Goal: Find specific page/section: Find specific page/section

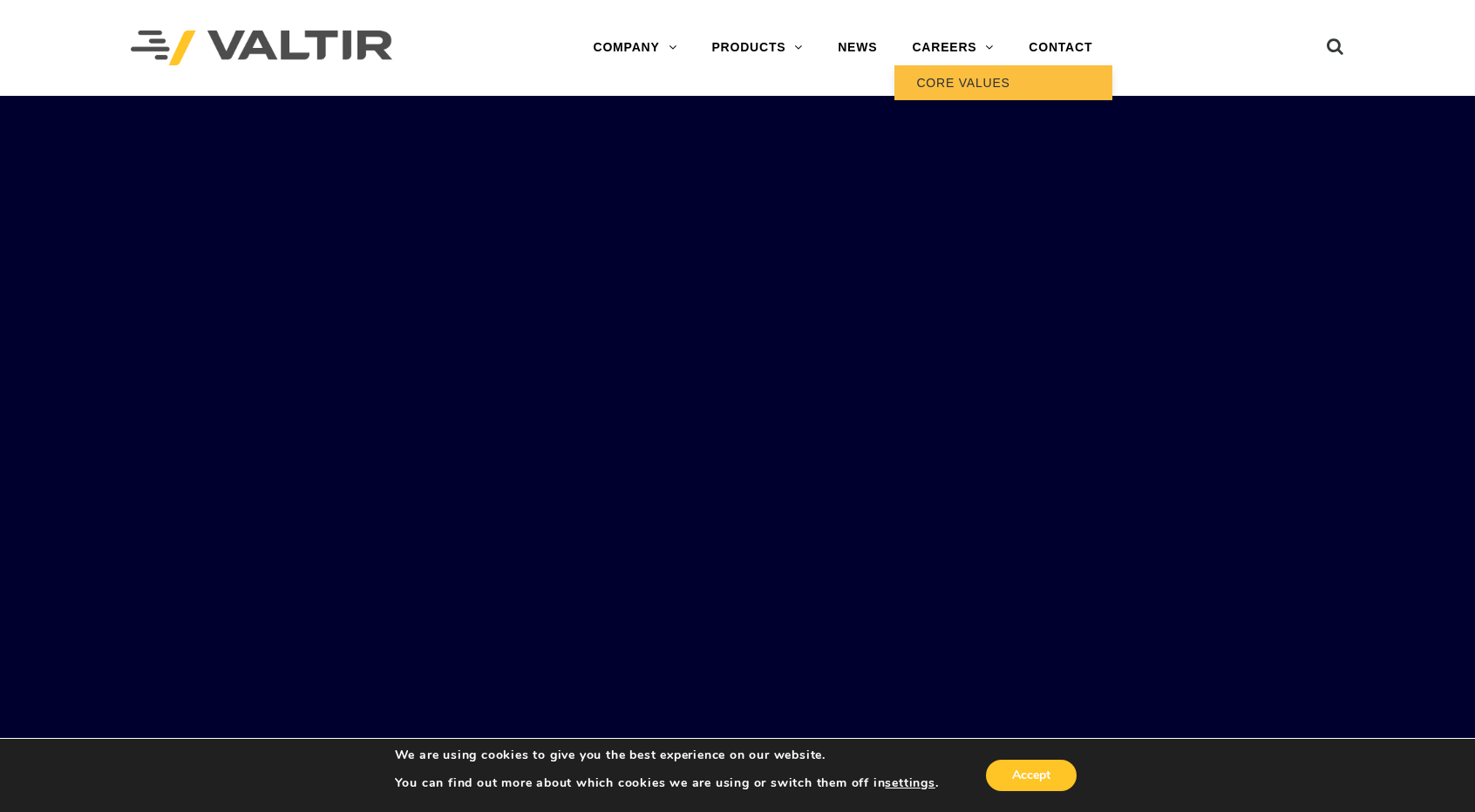
click at [967, 69] on link "CORE VALUES" at bounding box center [1003, 83] width 218 height 35
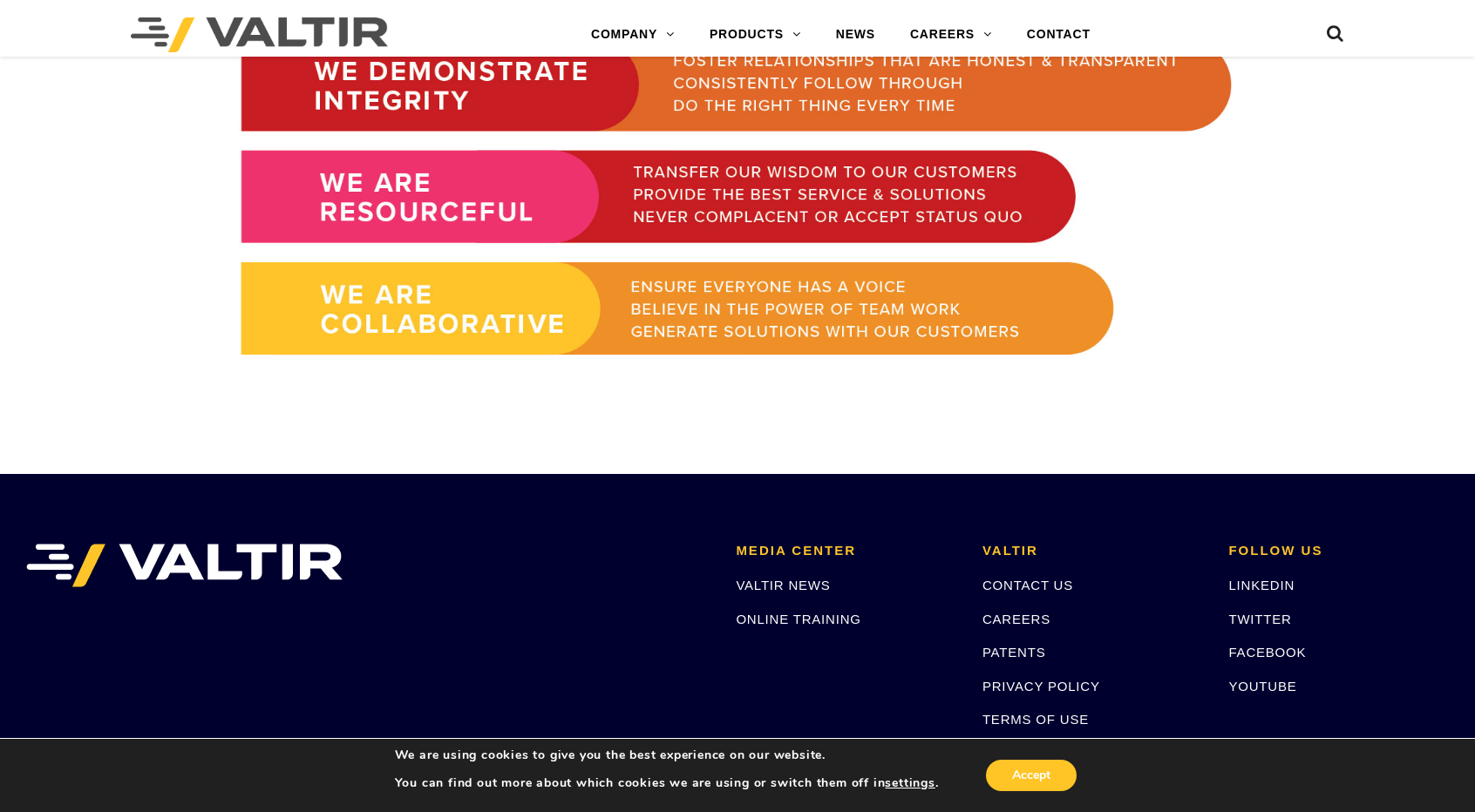
scroll to position [1541, 0]
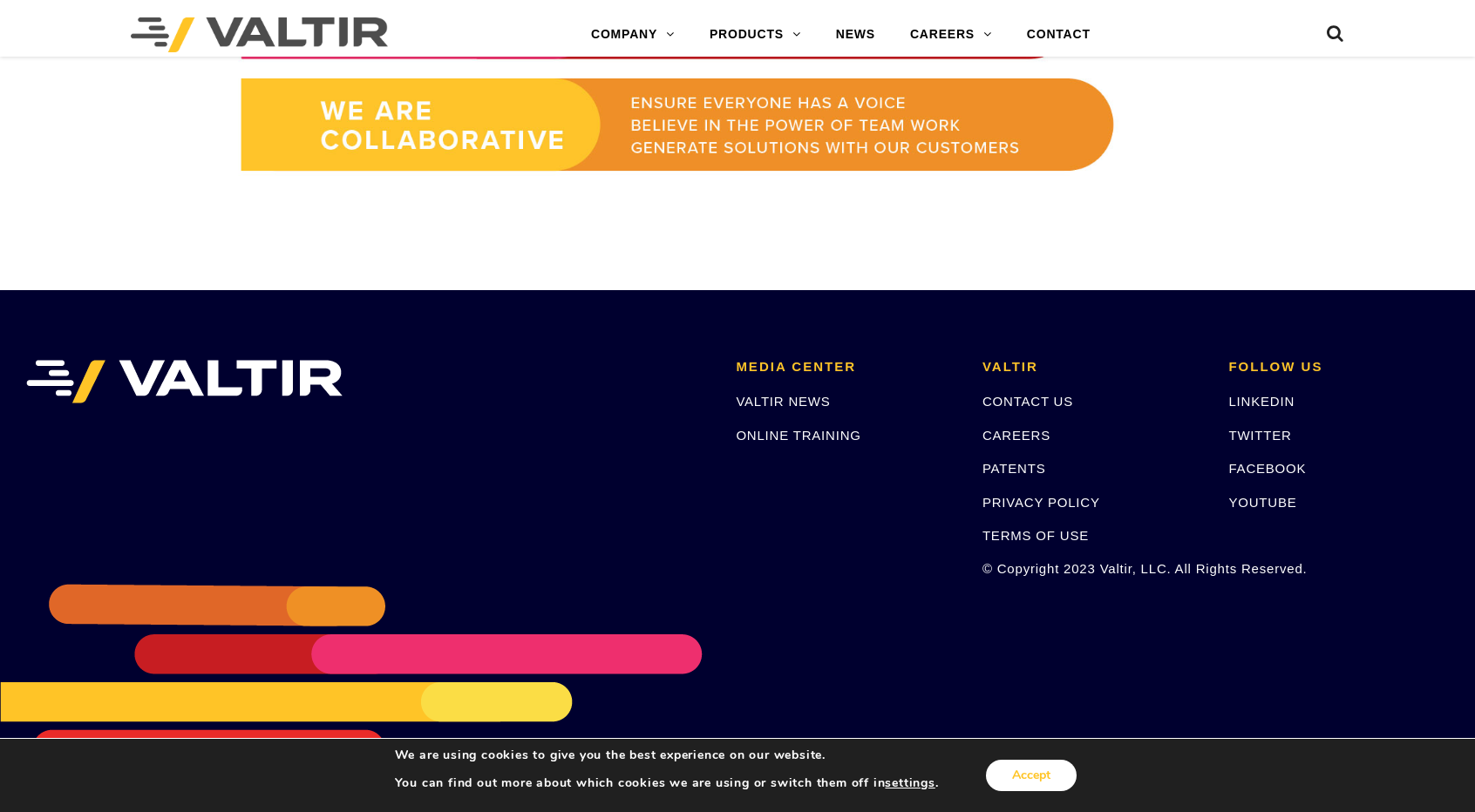
click at [995, 780] on button "Accept" at bounding box center [1031, 775] width 91 height 32
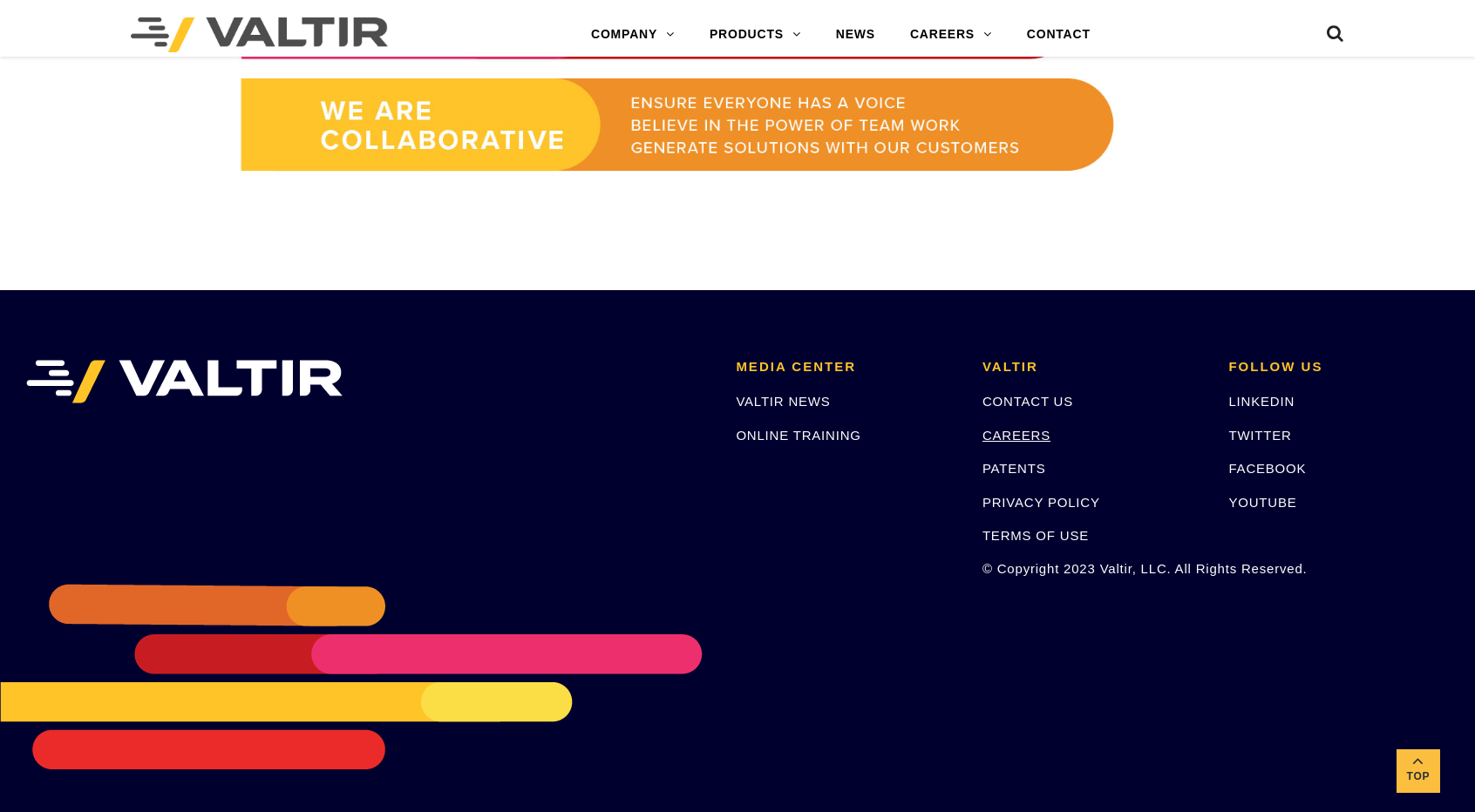
click at [1005, 429] on link "CAREERS" at bounding box center [1016, 435] width 68 height 14
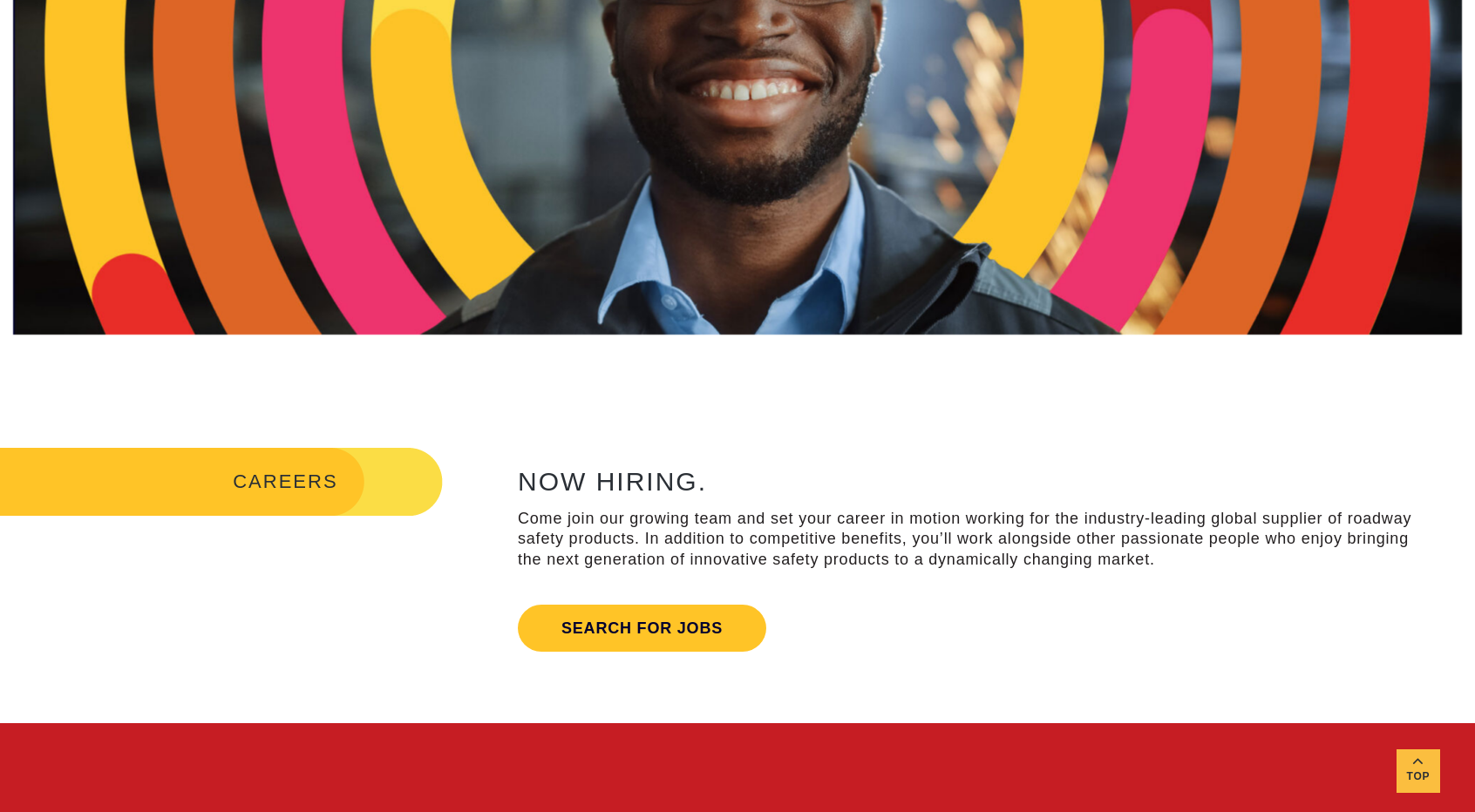
scroll to position [349, 0]
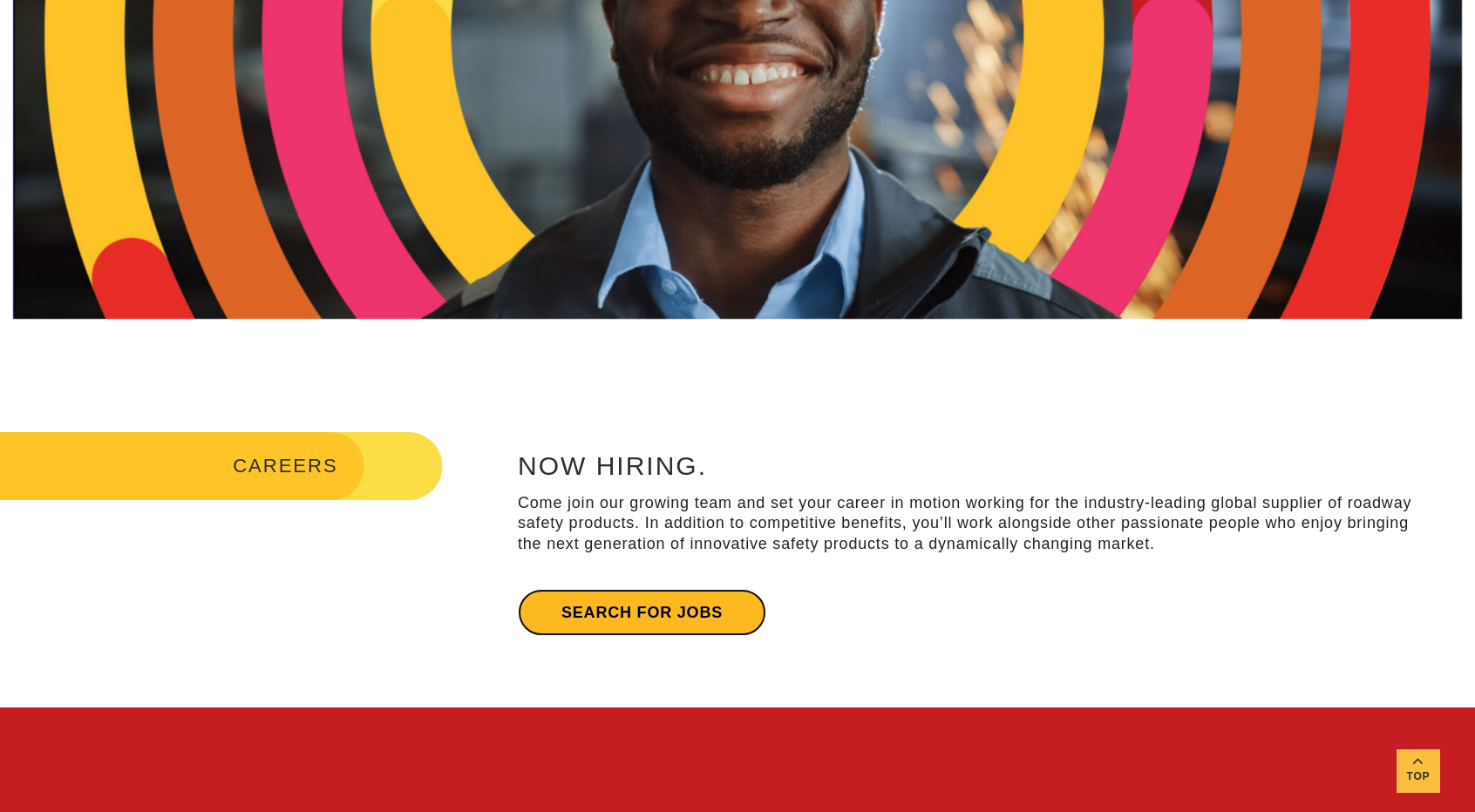
click at [661, 632] on link "Search for jobs" at bounding box center [642, 613] width 249 height 47
